Goal: Information Seeking & Learning: Learn about a topic

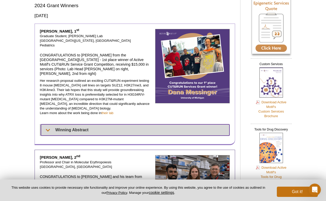
click at [139, 124] on summary "Winning Abstract" at bounding box center [135, 129] width 188 height 11
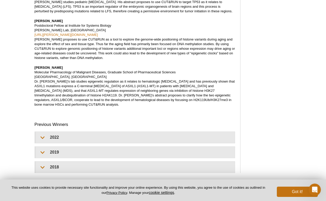
scroll to position [704, 0]
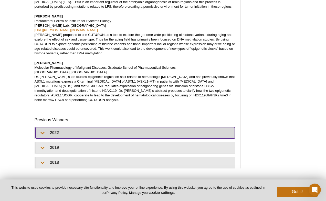
click at [140, 127] on summary "2022" at bounding box center [135, 132] width 199 height 11
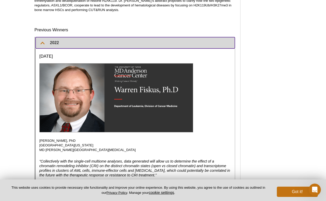
scroll to position [802, 0]
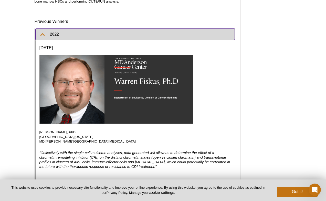
click at [128, 29] on summary "2022" at bounding box center [135, 34] width 199 height 11
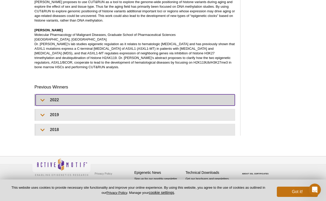
scroll to position [724, 0]
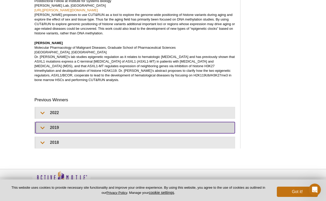
click at [130, 122] on summary "2019" at bounding box center [135, 127] width 199 height 11
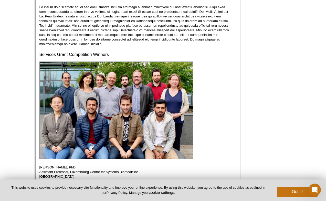
scroll to position [874, 0]
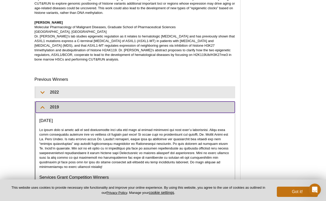
click at [114, 101] on summary "2019" at bounding box center [135, 106] width 199 height 11
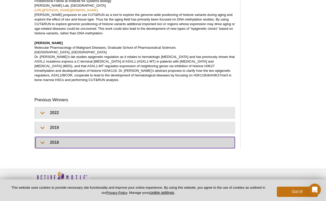
click at [118, 137] on summary "2018" at bounding box center [135, 142] width 199 height 11
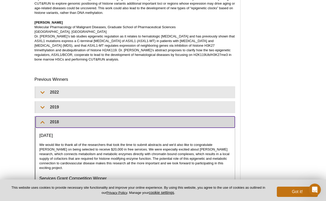
scroll to position [729, 0]
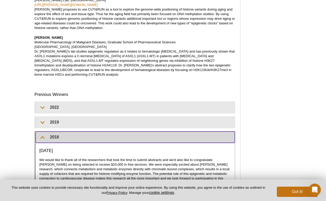
click at [40, 131] on summary "2018" at bounding box center [135, 136] width 199 height 11
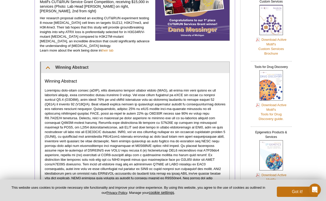
scroll to position [103, 0]
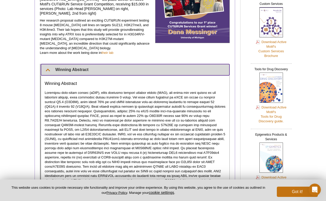
click at [48, 64] on summary "Winning Abstract" at bounding box center [135, 69] width 189 height 11
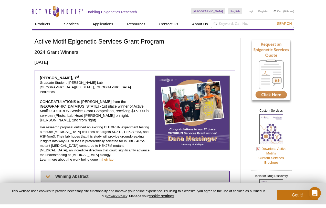
scroll to position [0, 0]
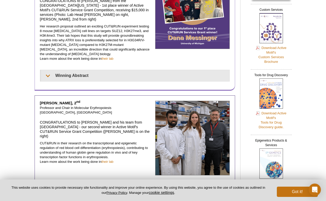
scroll to position [97, 0]
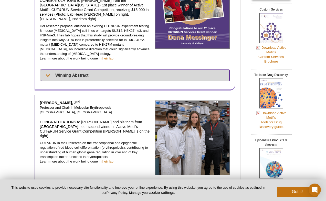
click at [163, 70] on summary "Winning Abstract" at bounding box center [135, 75] width 188 height 11
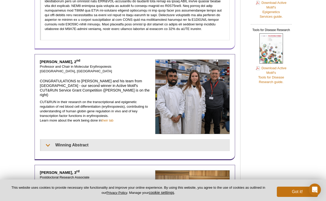
scroll to position [278, 0]
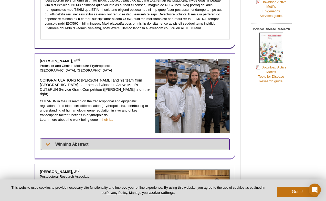
click at [137, 138] on summary "Winning Abstract" at bounding box center [135, 143] width 189 height 11
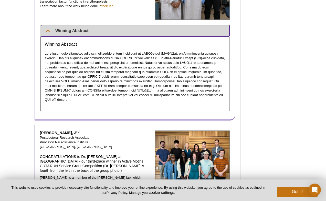
scroll to position [390, 0]
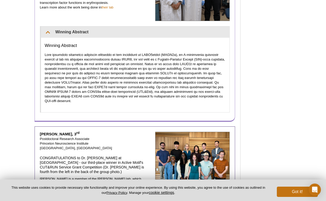
click at [139, 98] on div "[PERSON_NAME], 2 nd Professor and Chair in Molecular Erythropoiesis [GEOGRAPHIC…" at bounding box center [135, 31] width 201 height 180
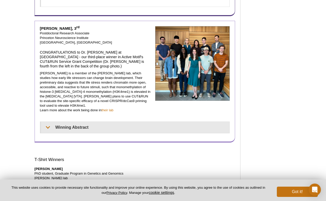
scroll to position [496, 0]
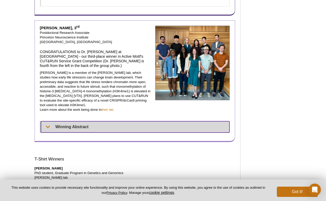
click at [129, 121] on summary "Winning Abstract" at bounding box center [135, 126] width 189 height 11
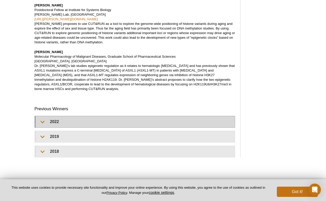
scroll to position [905, 0]
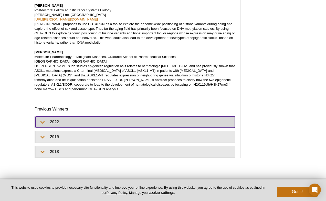
click at [89, 116] on summary "2022" at bounding box center [135, 121] width 199 height 11
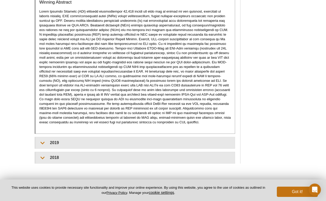
scroll to position [1176, 0]
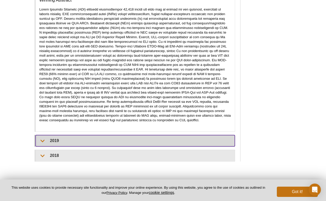
click at [92, 135] on summary "2019" at bounding box center [135, 140] width 199 height 11
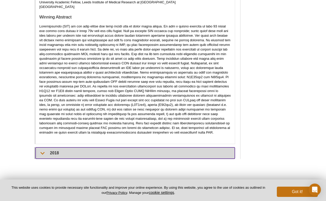
click at [94, 147] on summary "2018" at bounding box center [135, 152] width 199 height 11
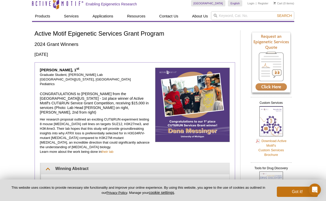
scroll to position [4, 0]
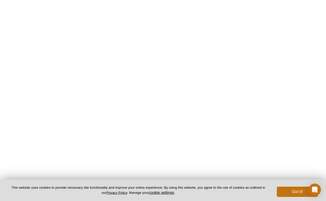
scroll to position [125, 0]
